Goal: Find specific page/section: Find specific page/section

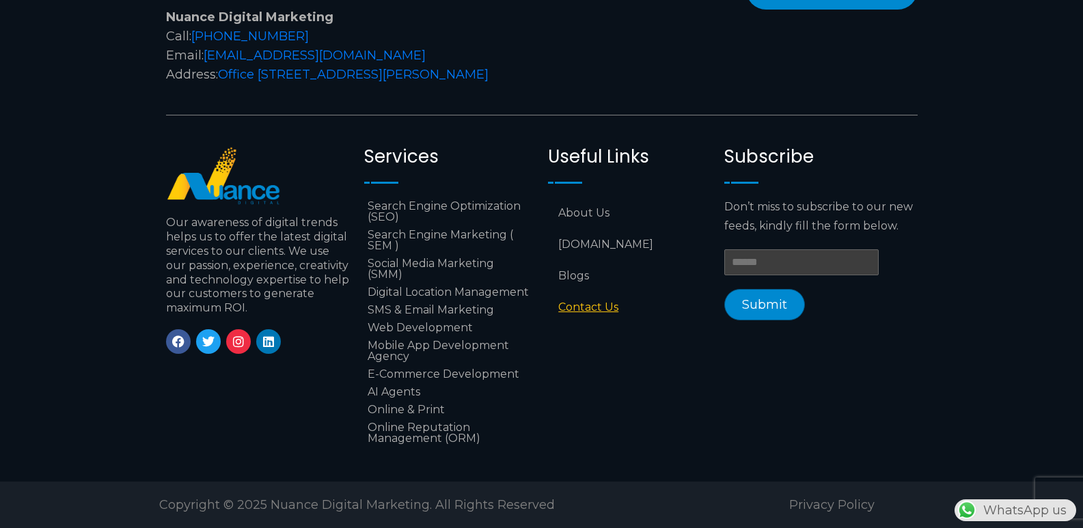
click at [586, 293] on link "Contact Us" at bounding box center [629, 307] width 163 height 31
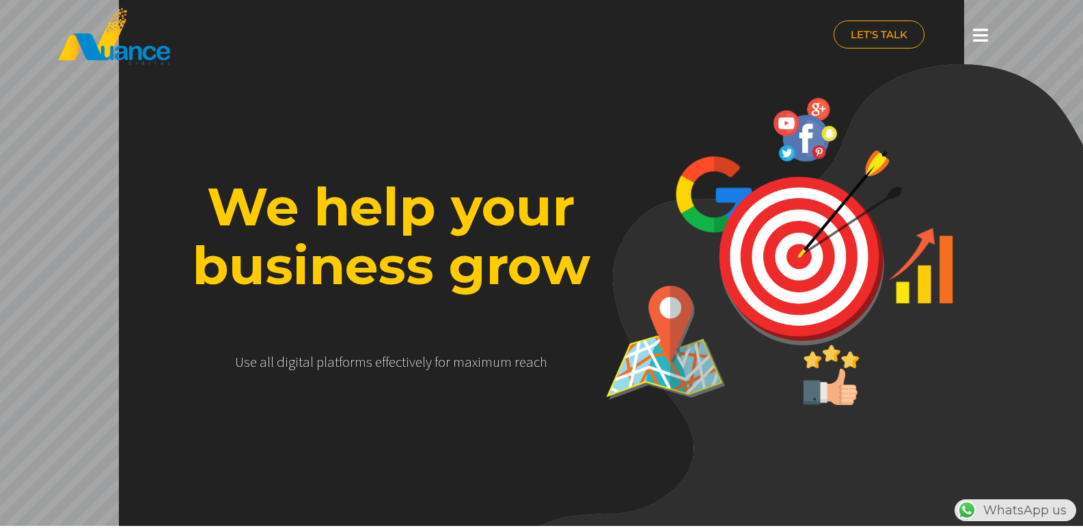
scroll to position [0, 360]
